Goal: Information Seeking & Learning: Learn about a topic

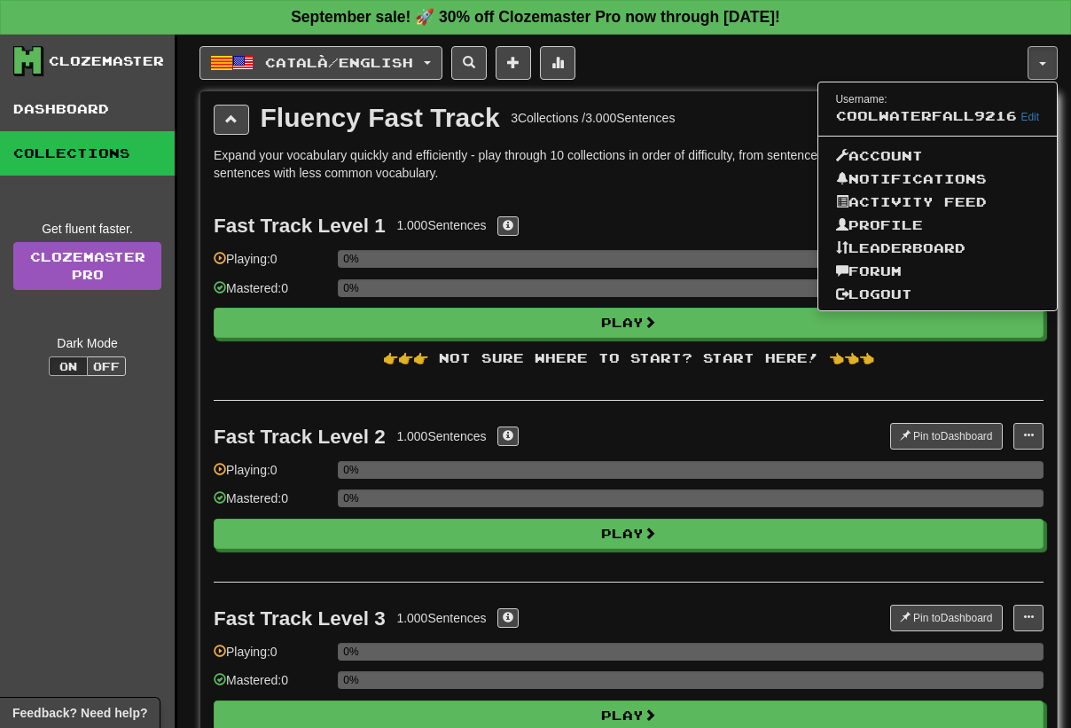
drag, startPoint x: 90, startPoint y: 531, endPoint x: 115, endPoint y: 509, distance: 34.0
click at [90, 532] on div "Clozemaster Dashboard Collections Get fluent faster. Clozemaster Pro Dark Mode …" at bounding box center [88, 514] width 177 height 958
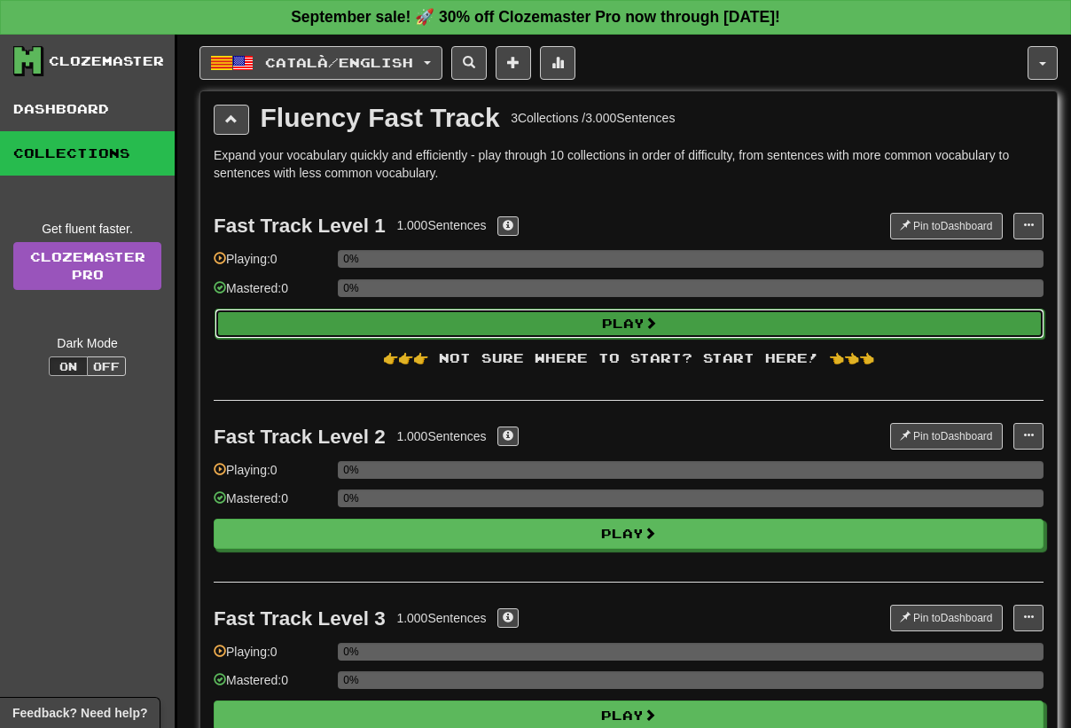
click at [678, 330] on button "Play" at bounding box center [630, 324] width 830 height 30
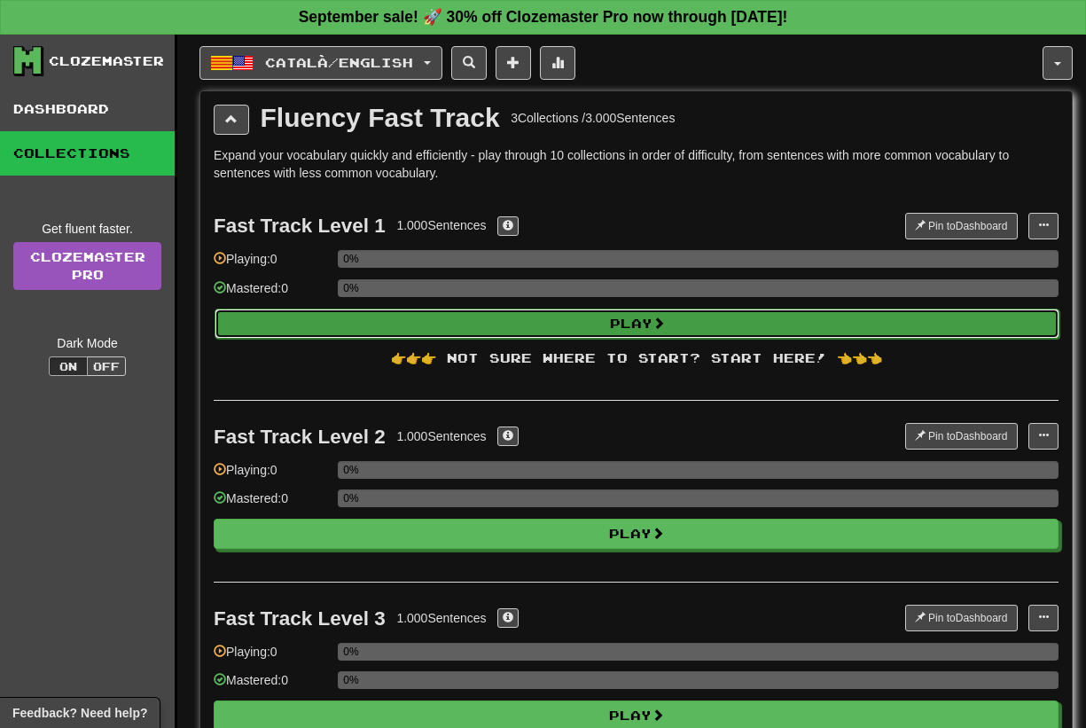
select select "**"
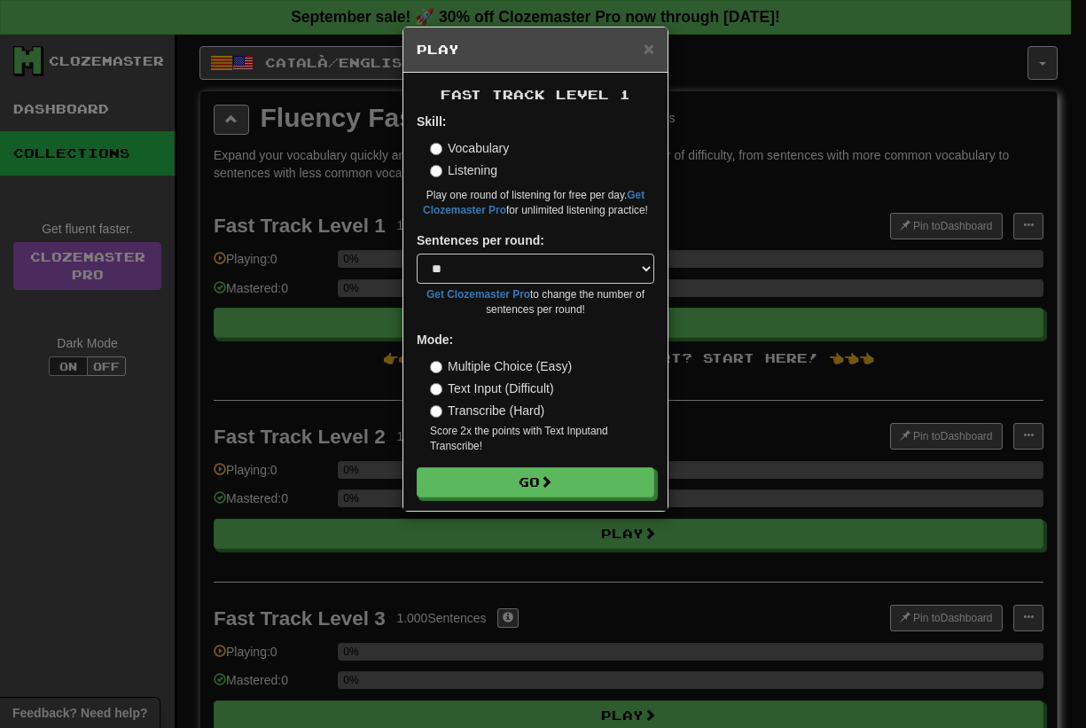
click at [429, 149] on div "Skill: Vocabulary Listening Play one round of listening for free per day. Get C…" at bounding box center [536, 166] width 238 height 106
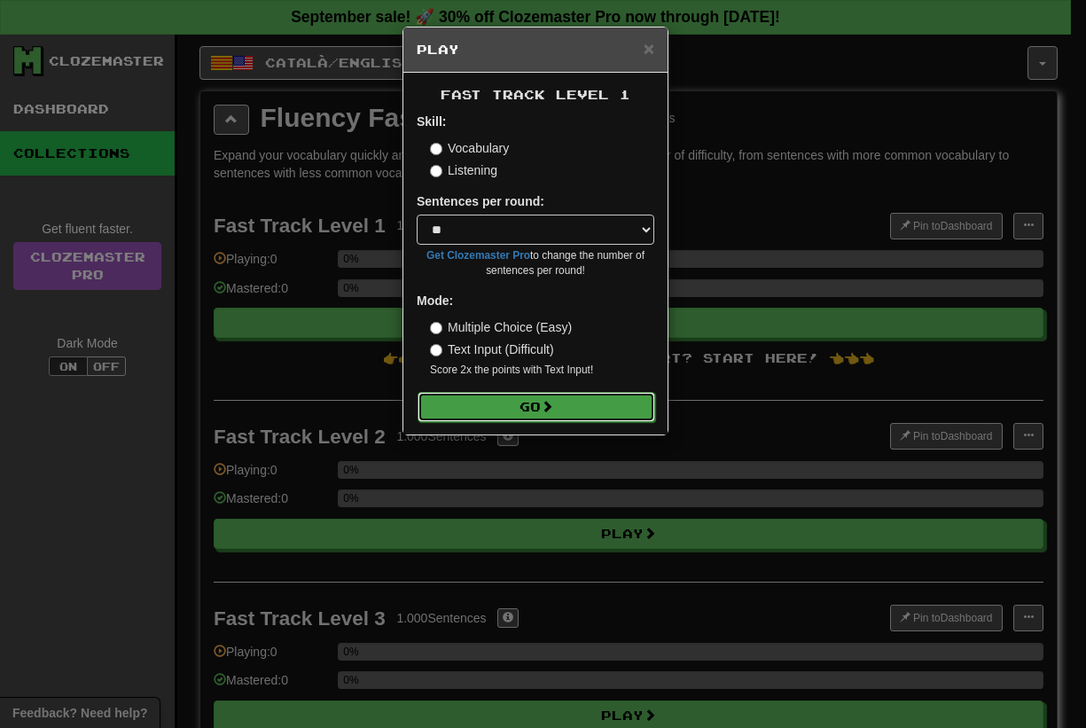
click at [529, 411] on button "Go" at bounding box center [537, 407] width 238 height 30
drag, startPoint x: 642, startPoint y: 39, endPoint x: 650, endPoint y: 55, distance: 17.8
click at [643, 40] on div "× Play" at bounding box center [535, 49] width 264 height 45
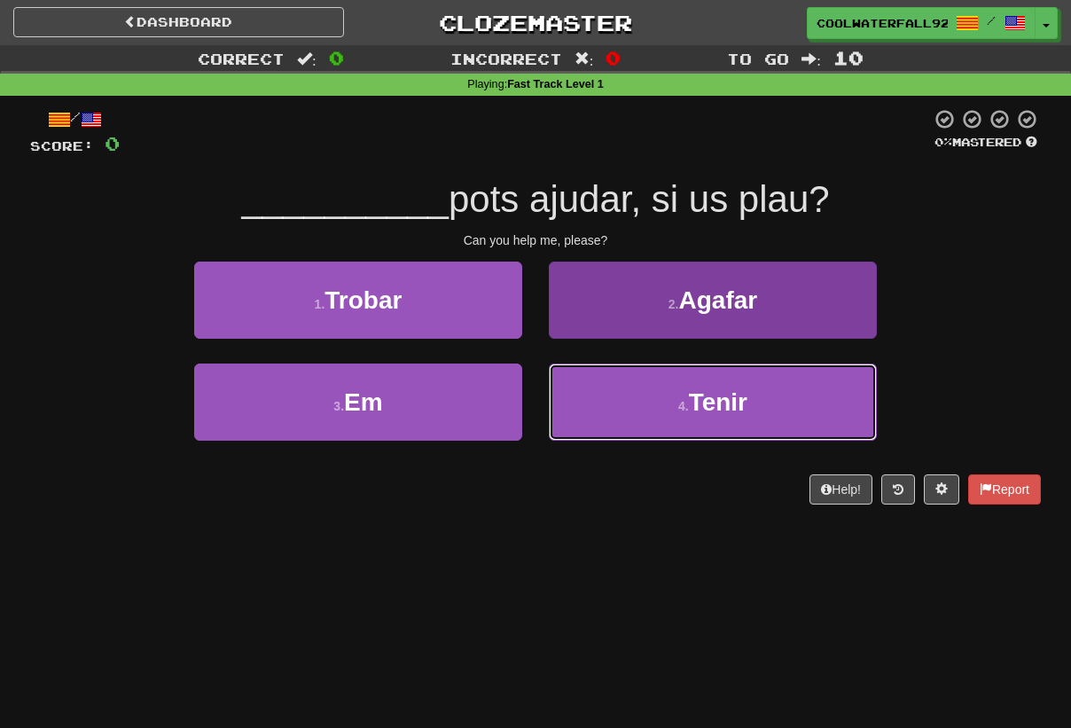
click at [683, 401] on button "4 . Tenir" at bounding box center [713, 402] width 328 height 77
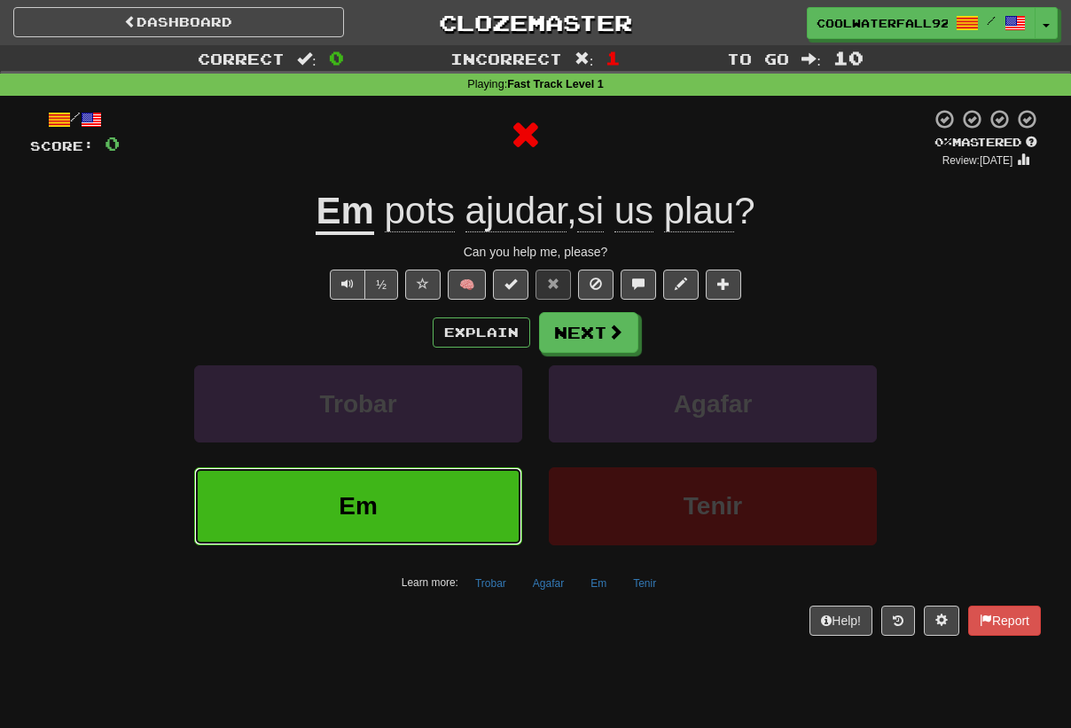
click at [399, 511] on button "Em" at bounding box center [358, 505] width 328 height 77
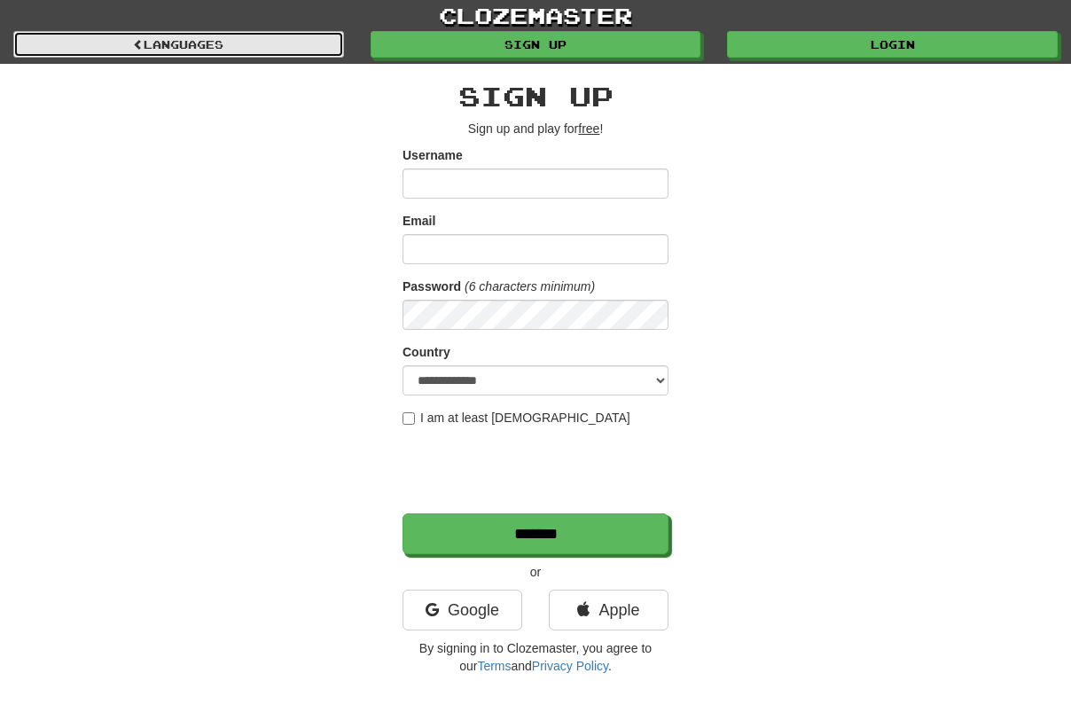
click at [250, 39] on link "Languages" at bounding box center [178, 44] width 331 height 27
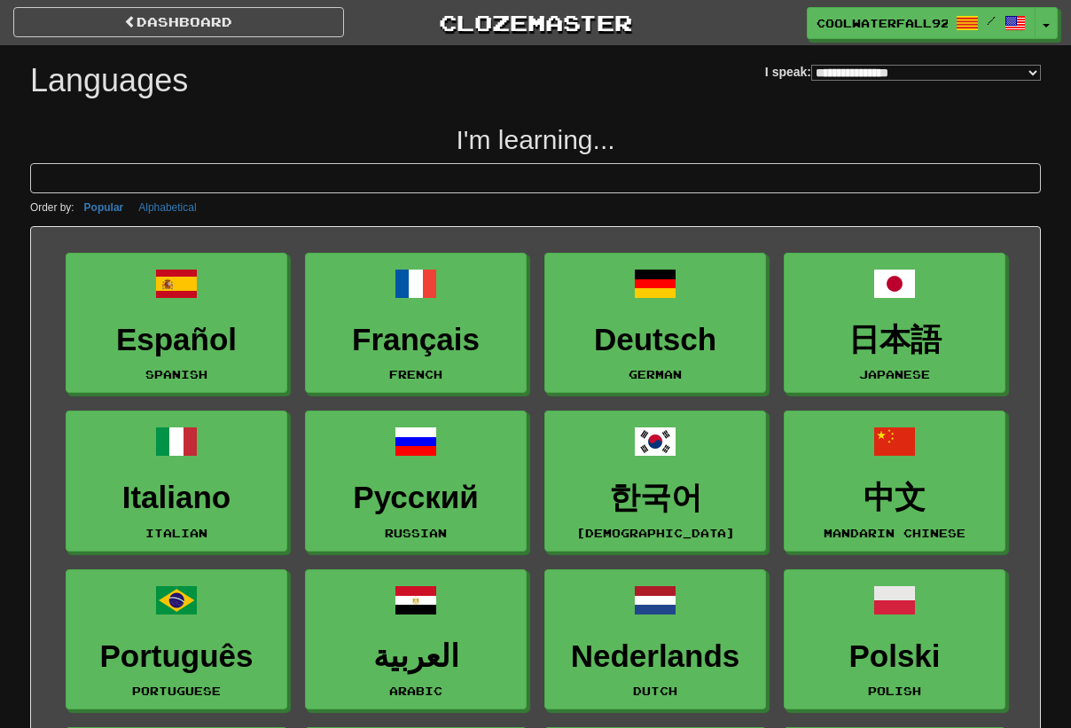
select select "*******"
click at [925, 22] on span "CoolWaterfall9216" at bounding box center [883, 24] width 131 height 16
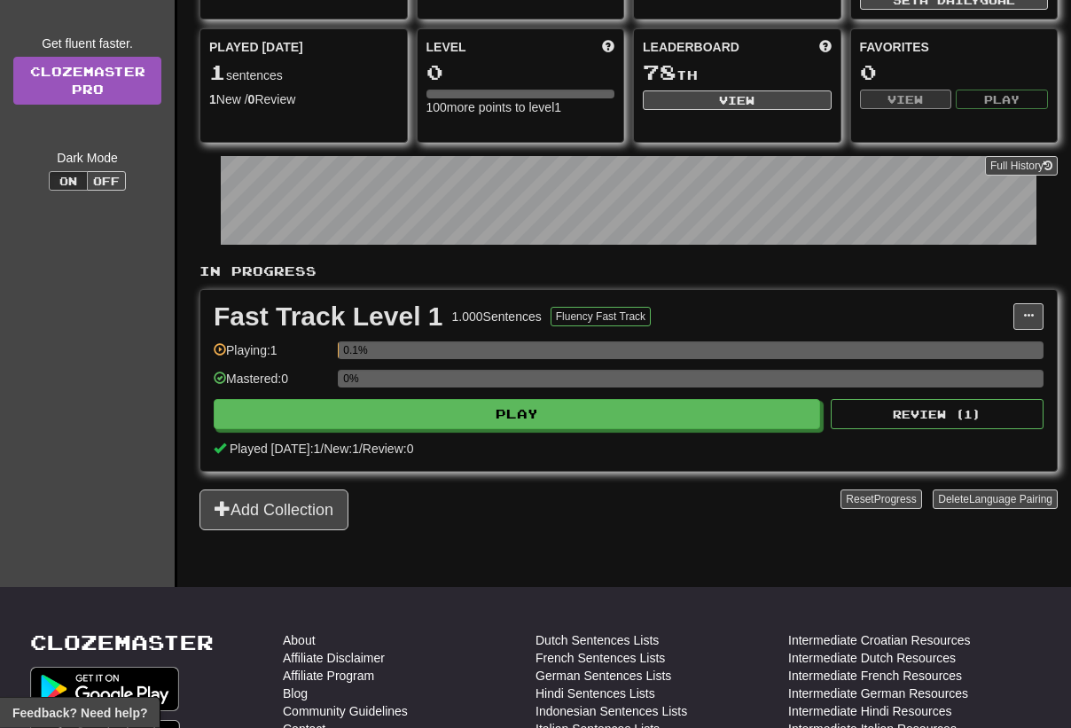
scroll to position [90, 0]
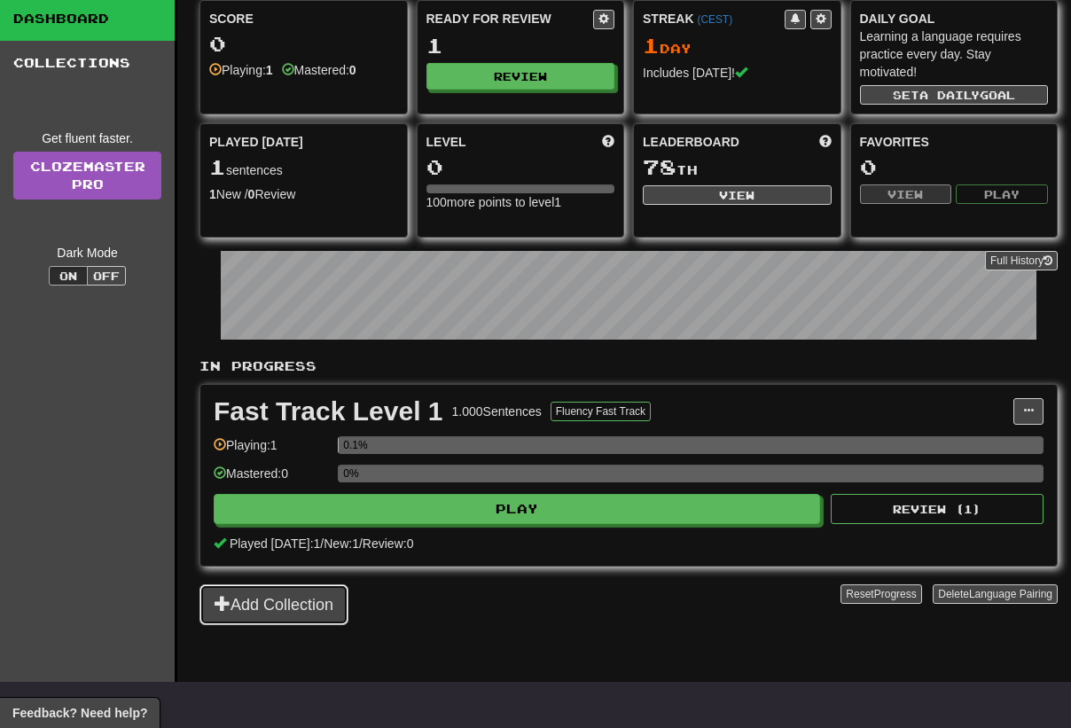
click at [246, 614] on button "Add Collection" at bounding box center [274, 604] width 149 height 41
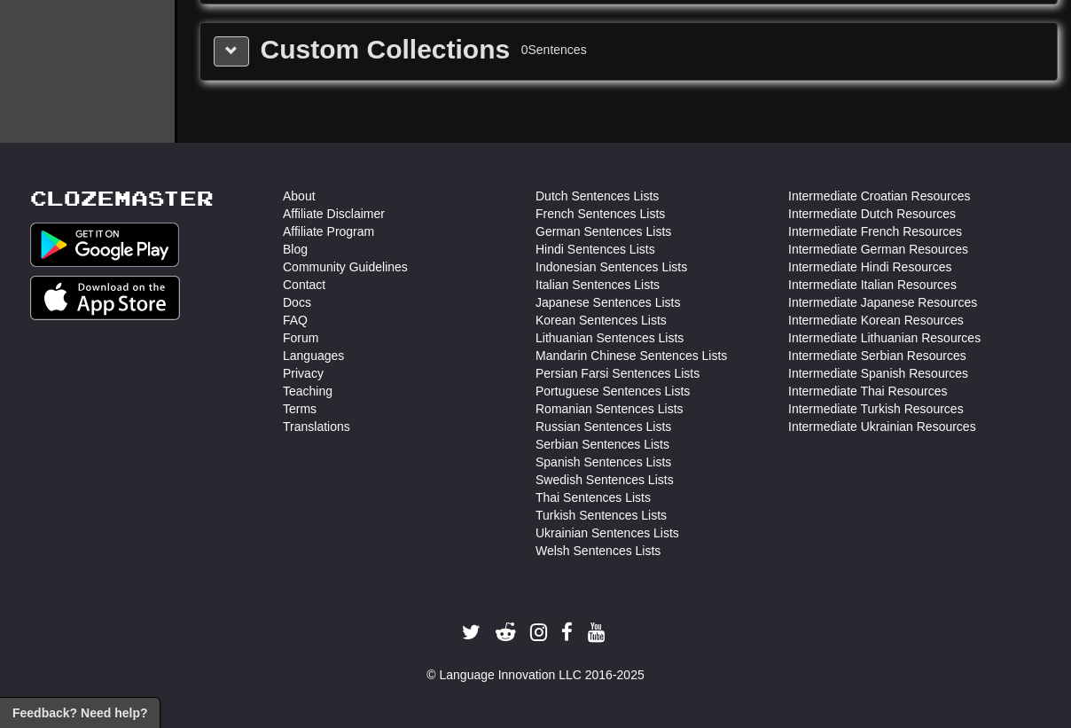
scroll to position [296, 0]
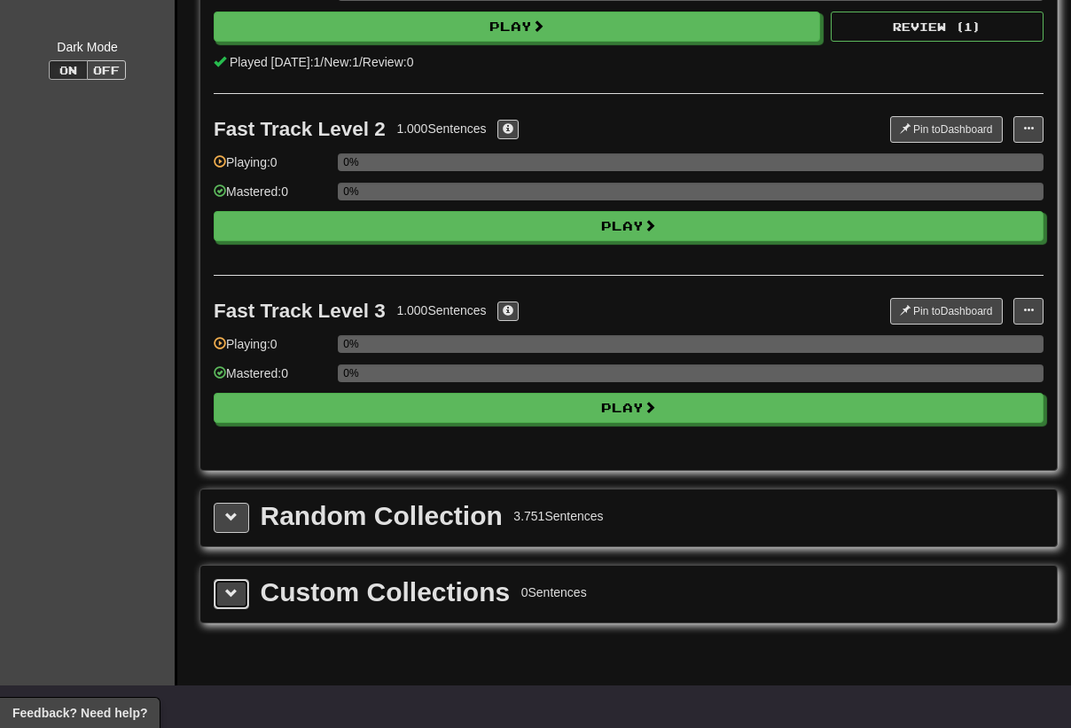
click at [230, 593] on span at bounding box center [231, 593] width 12 height 12
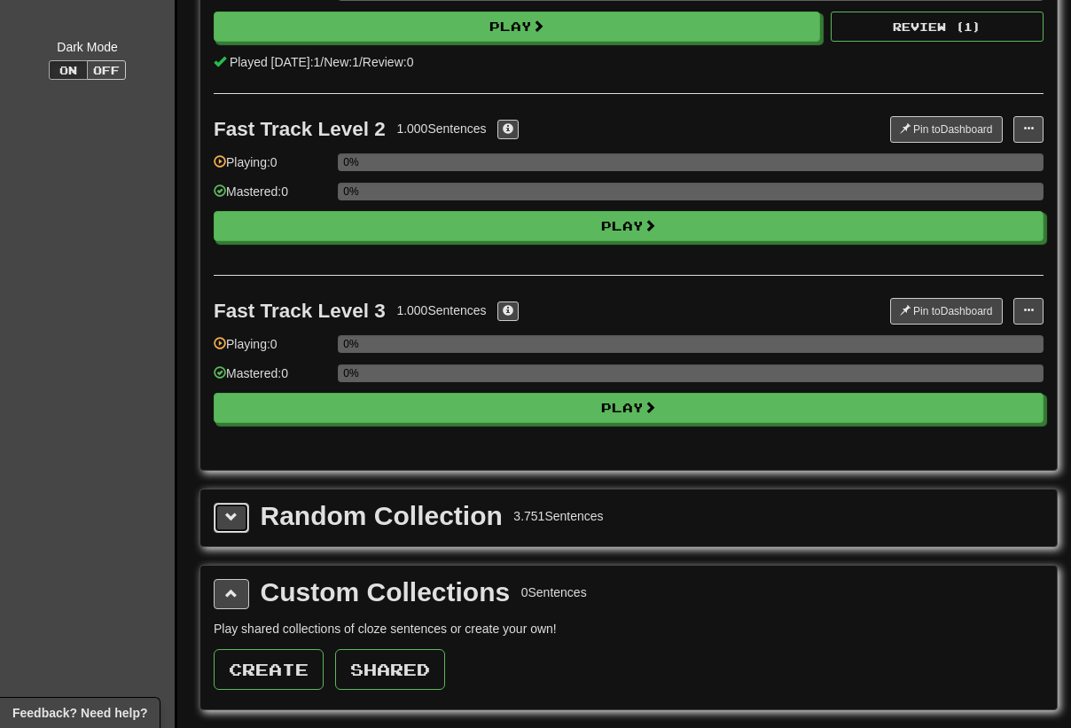
click at [244, 516] on button at bounding box center [231, 518] width 35 height 30
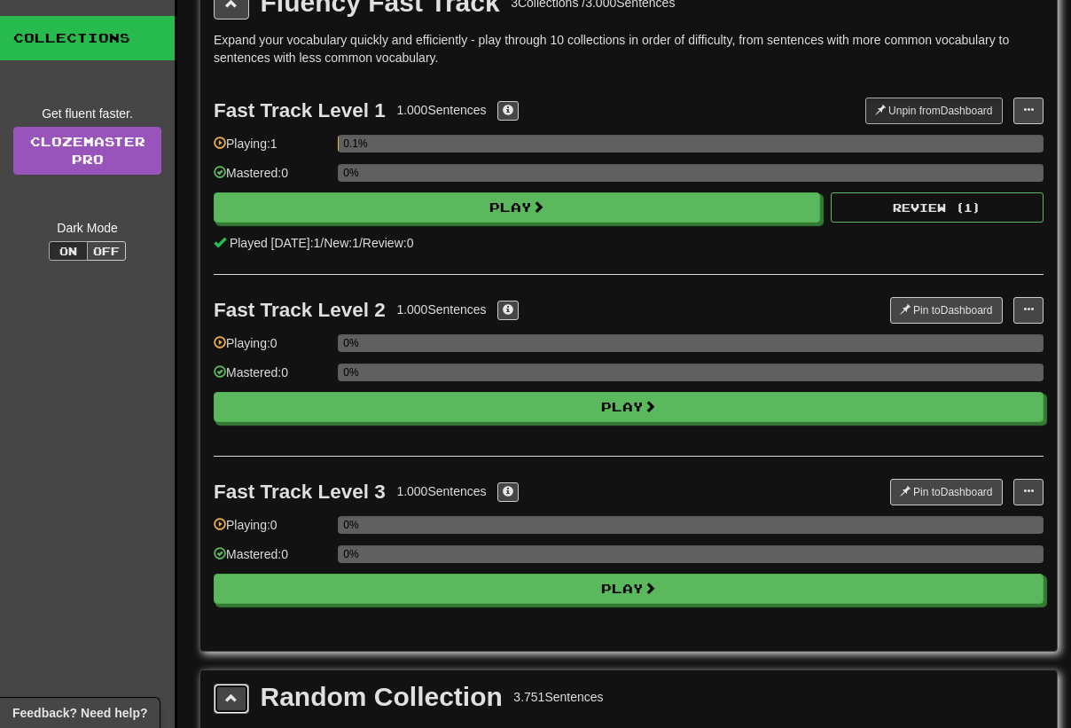
scroll to position [0, 0]
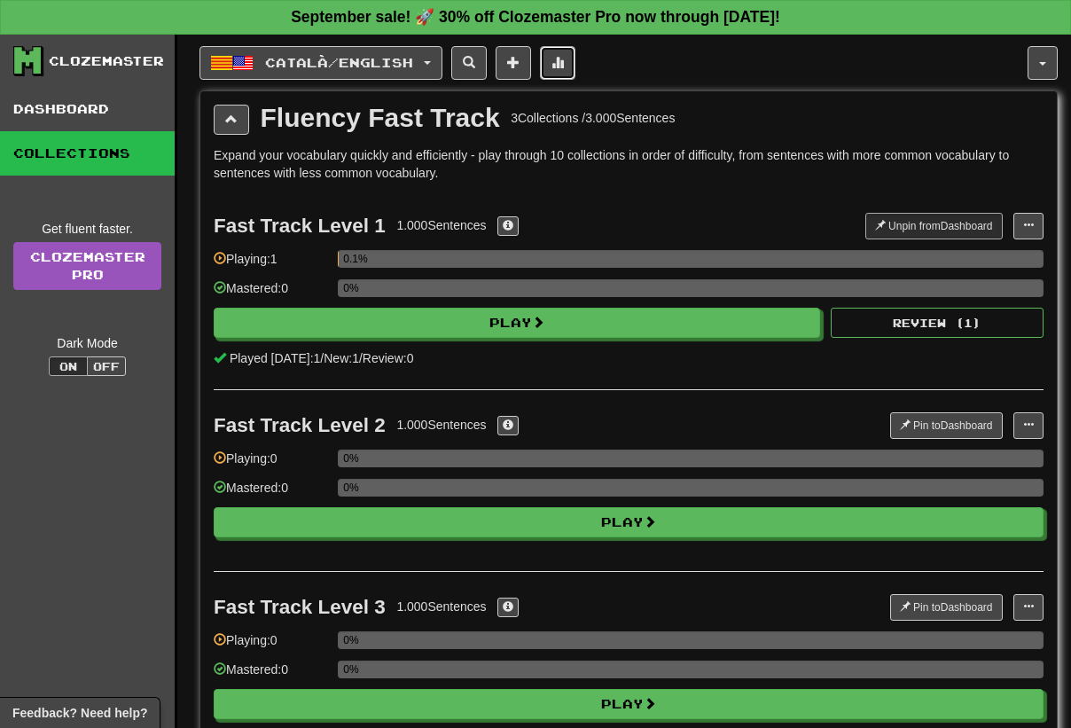
click at [576, 55] on button at bounding box center [557, 63] width 35 height 34
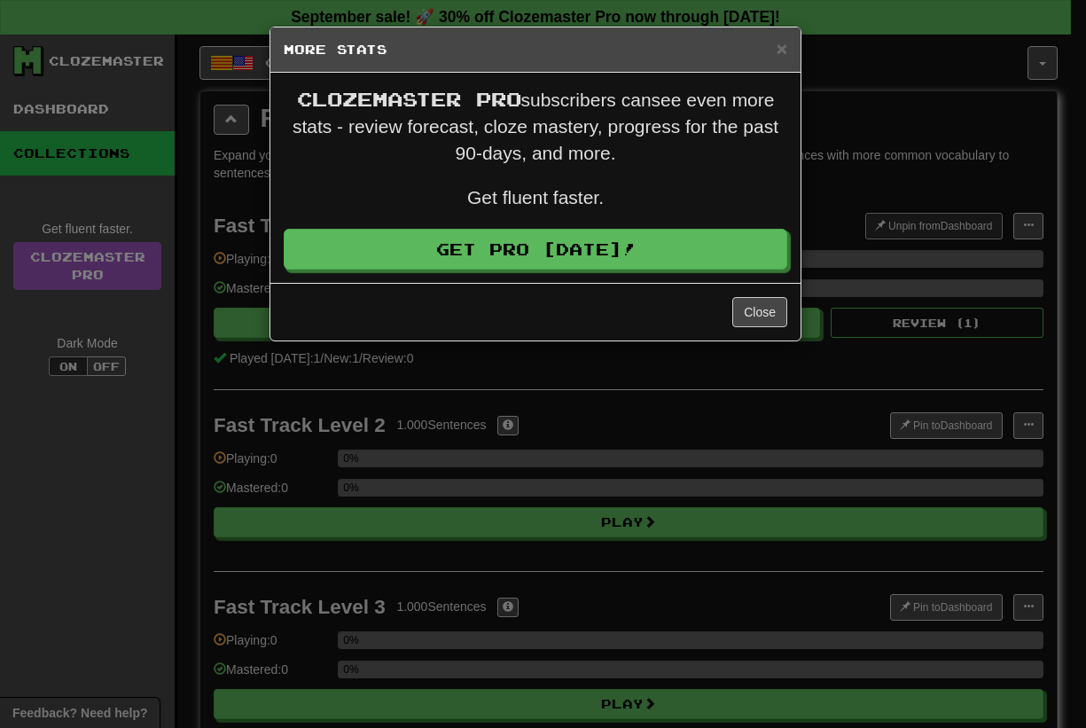
click at [69, 441] on div "× More Stats Clozemaster Pro subscribers can see even more stats - review forec…" at bounding box center [543, 364] width 1086 height 728
